Goal: Find specific page/section: Find specific page/section

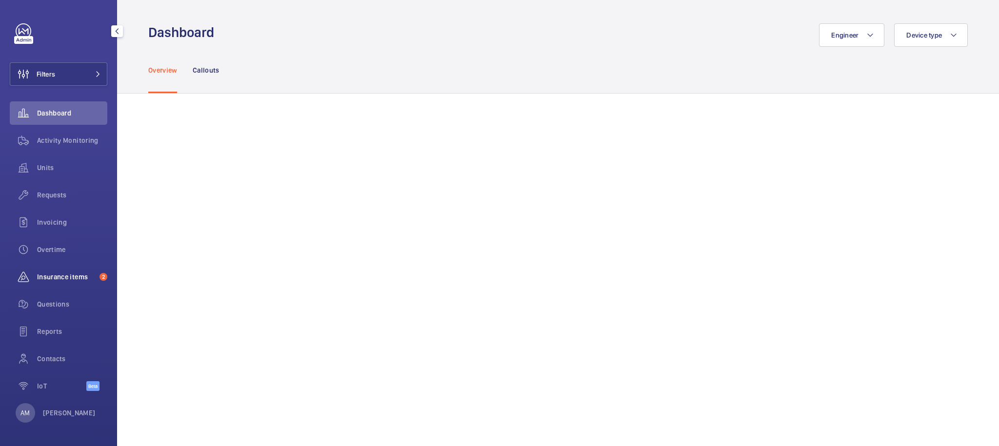
click at [65, 275] on span "Insurance items" at bounding box center [66, 277] width 59 height 10
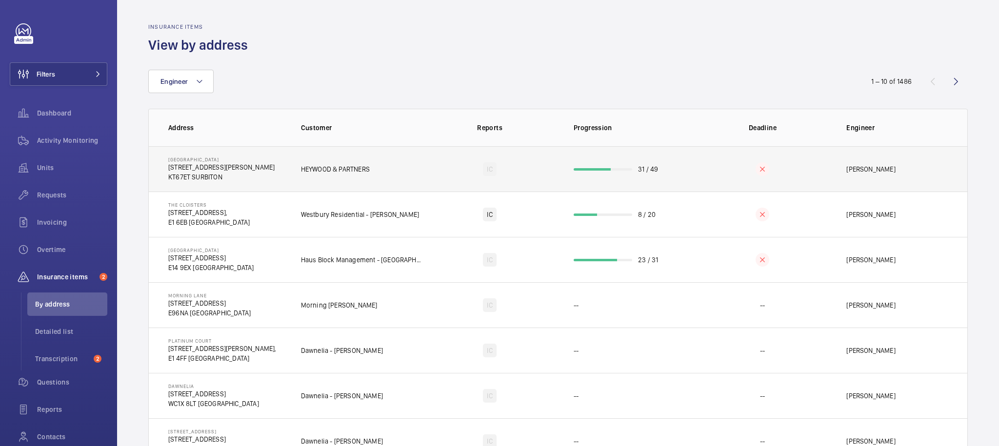
click at [711, 173] on td at bounding box center [762, 168] width 137 height 45
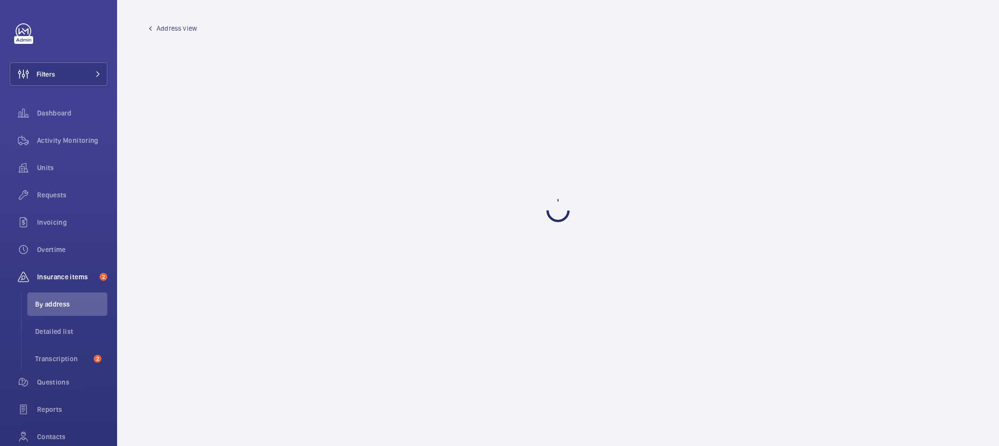
click at [542, 181] on wm-front-admin-audit-building-devices "Address view" at bounding box center [558, 223] width 882 height 446
